Goal: Navigation & Orientation: Find specific page/section

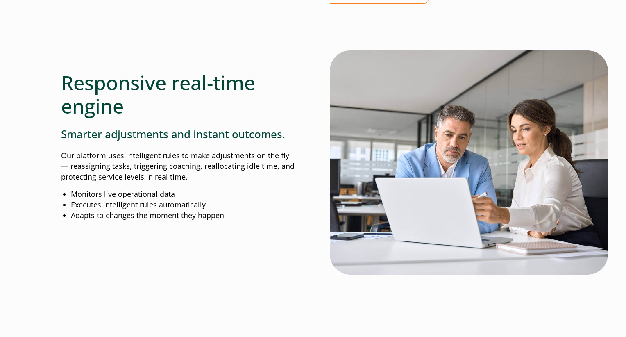
scroll to position [865, 0]
